Goal: Task Accomplishment & Management: Manage account settings

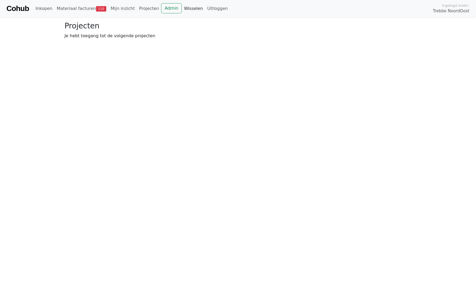
click at [183, 10] on link "Wisselen" at bounding box center [193, 8] width 23 height 11
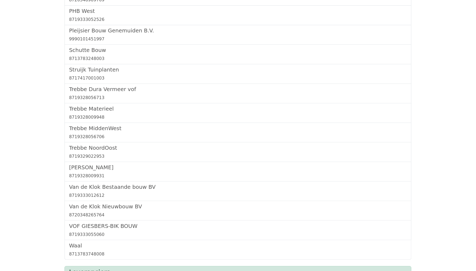
scroll to position [322, 0]
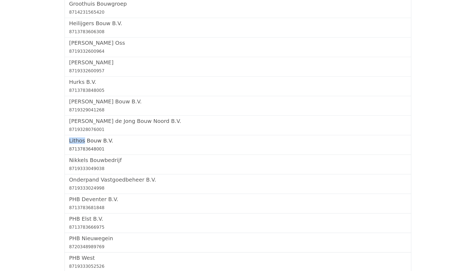
click at [80, 140] on link "Lithos Bouw B.V. 8713783648001" at bounding box center [238, 144] width 338 height 15
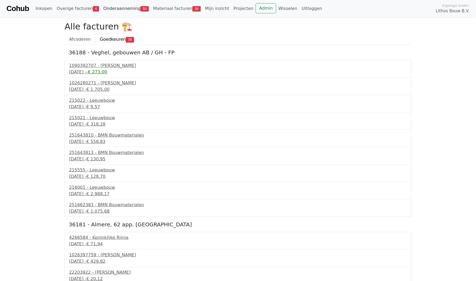
click at [130, 6] on link "Onderaanneming 50" at bounding box center [126, 8] width 50 height 11
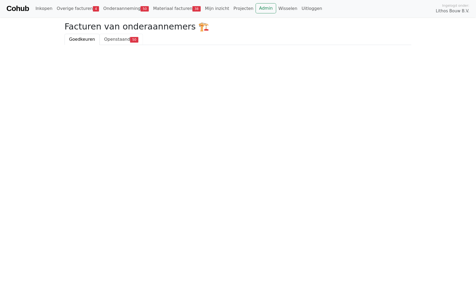
click at [120, 37] on span "Openstaand" at bounding box center [117, 39] width 26 height 5
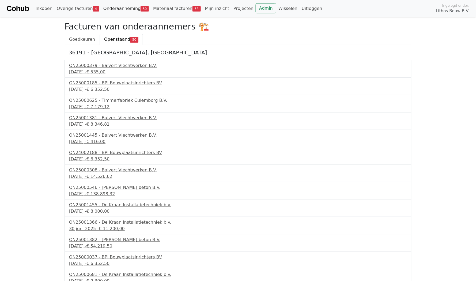
click at [126, 9] on link "Onderaanneming 50" at bounding box center [126, 8] width 50 height 11
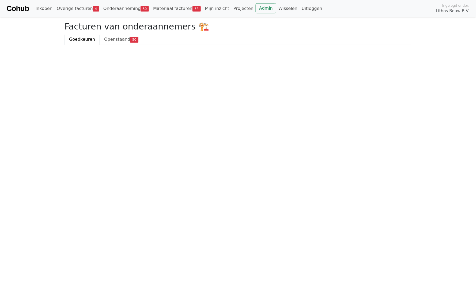
click at [113, 26] on h2 "Facturen van onderaannemers 🏗️" at bounding box center [238, 26] width 347 height 10
click at [114, 35] on link "Openstaand 50" at bounding box center [121, 39] width 43 height 11
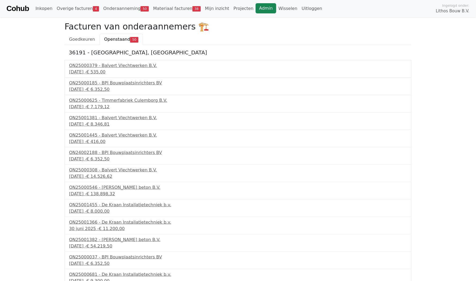
click at [256, 10] on link "Admin" at bounding box center [266, 8] width 21 height 10
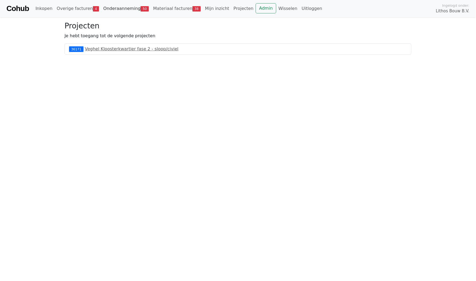
click at [124, 6] on link "Onderaanneming 50" at bounding box center [126, 8] width 50 height 11
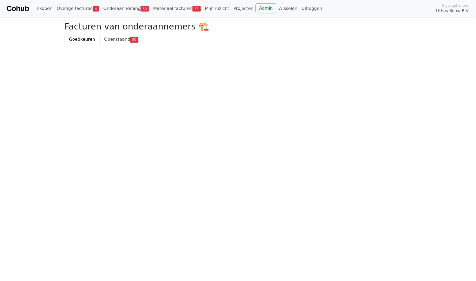
click at [119, 35] on link "Openstaand 50" at bounding box center [121, 39] width 43 height 11
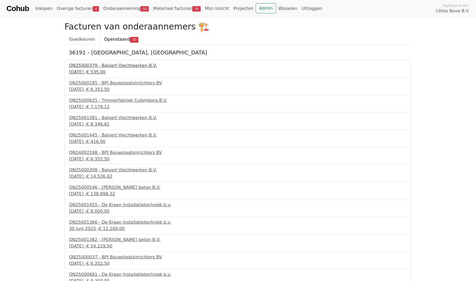
click at [105, 70] on span "€ 535,00" at bounding box center [95, 71] width 19 height 5
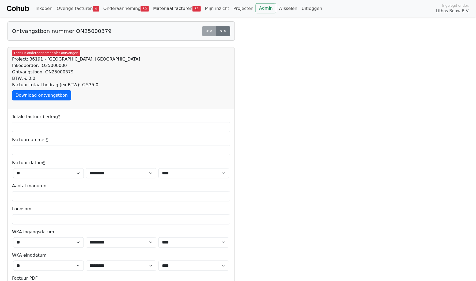
click at [180, 9] on link "Materiaal facturen 38" at bounding box center [177, 8] width 52 height 11
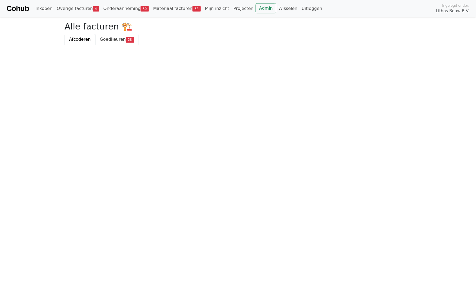
click at [110, 41] on span "Goedkeuren" at bounding box center [113, 39] width 26 height 5
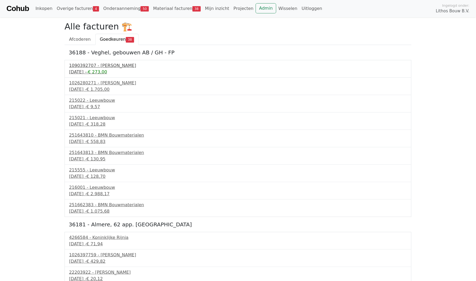
click at [108, 66] on div "1090392707 - Boels Verhuur" at bounding box center [238, 65] width 338 height 6
click at [83, 90] on div "25 juli 2025 - € 1.705,00" at bounding box center [238, 89] width 338 height 6
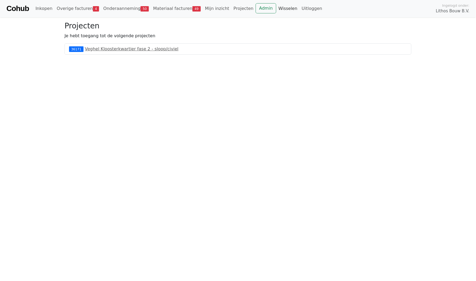
click at [276, 8] on link "Wisselen" at bounding box center [287, 8] width 23 height 11
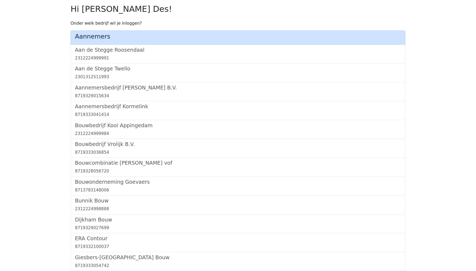
scroll to position [568, 0]
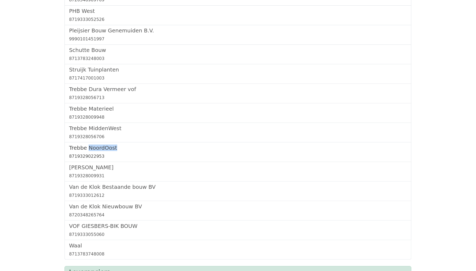
click at [99, 145] on h5 "Trebbe NoordOost" at bounding box center [238, 148] width 338 height 6
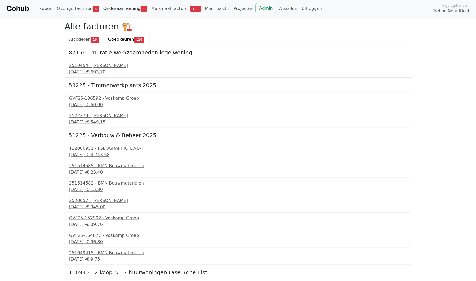
click at [120, 10] on link "Onderaanneming 4" at bounding box center [125, 8] width 48 height 11
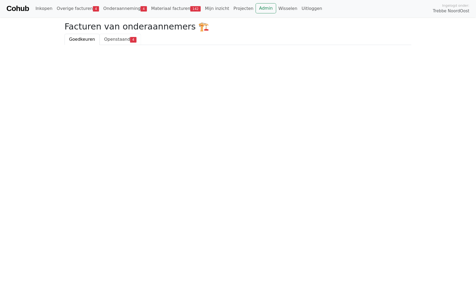
click at [114, 41] on span "Openstaand" at bounding box center [117, 39] width 26 height 5
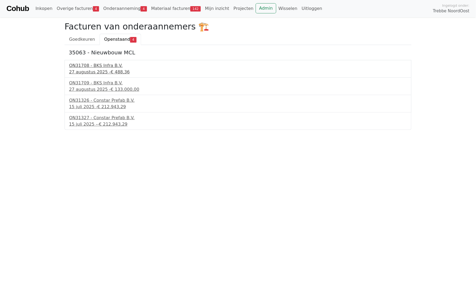
click at [96, 65] on div "ON31708 - BKS Infra B.V." at bounding box center [238, 65] width 338 height 6
